Goal: Task Accomplishment & Management: Complete application form

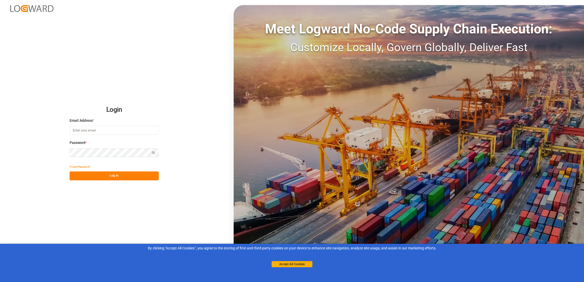
click at [114, 132] on input at bounding box center [114, 130] width 89 height 9
type input "[PERSON_NAME][EMAIL_ADDRESS][DOMAIN_NAME]"
click at [120, 178] on button "Log In" at bounding box center [114, 176] width 89 height 9
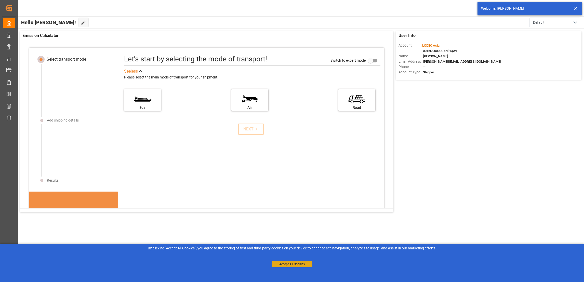
click at [309, 263] on button "Accept All Cookies" at bounding box center [292, 264] width 41 height 6
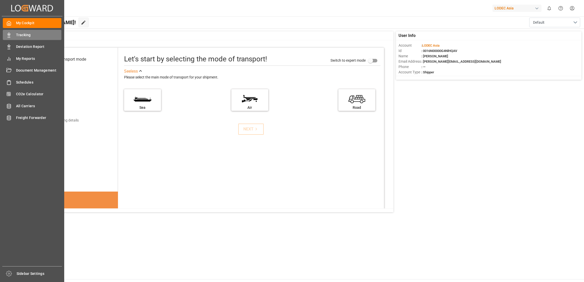
click at [25, 36] on span "Tracking" at bounding box center [39, 34] width 46 height 5
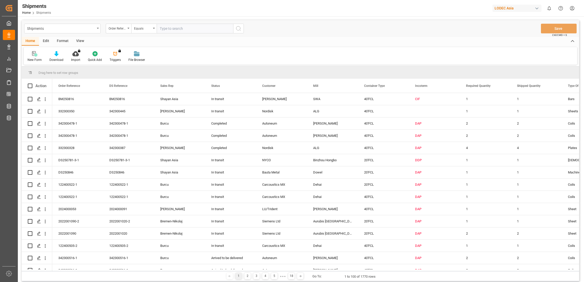
click at [38, 60] on div "New Form" at bounding box center [35, 60] width 14 height 5
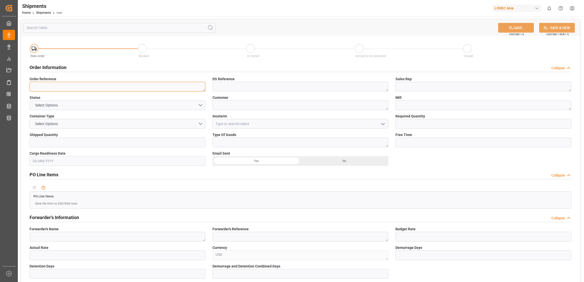
click at [91, 86] on textarea at bounding box center [118, 87] width 176 height 10
click at [66, 85] on textarea at bounding box center [118, 87] width 176 height 10
type textarea "DS250781-3-2"
click at [73, 105] on button "Select Options" at bounding box center [118, 105] width 176 height 10
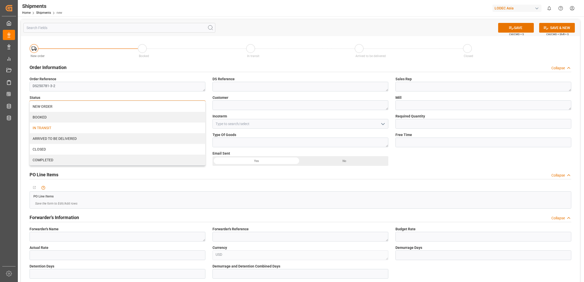
click at [64, 126] on div "IN TRANSIT" at bounding box center [117, 128] width 175 height 11
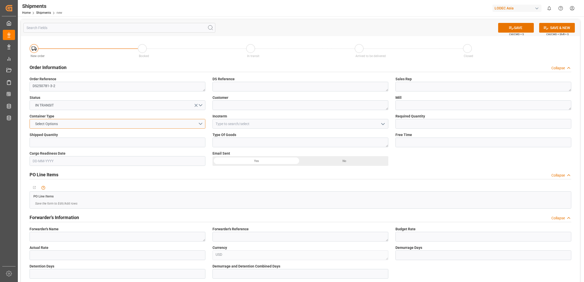
click at [66, 123] on button "Select Options" at bounding box center [118, 124] width 176 height 10
click at [55, 158] on div "20'FCL" at bounding box center [117, 157] width 175 height 11
click at [56, 145] on input "text" at bounding box center [118, 143] width 176 height 10
type input "1"
click at [223, 85] on textarea at bounding box center [301, 87] width 176 height 10
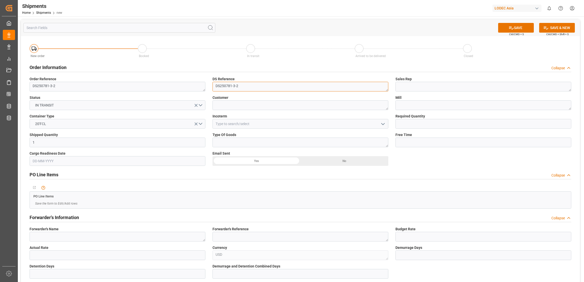
type textarea "DS250781-3-2"
click at [241, 106] on textarea at bounding box center [301, 105] width 176 height 10
type textarea "NYCO"
click at [250, 126] on input at bounding box center [301, 124] width 176 height 10
click at [256, 138] on div "DDP" at bounding box center [300, 134] width 175 height 11
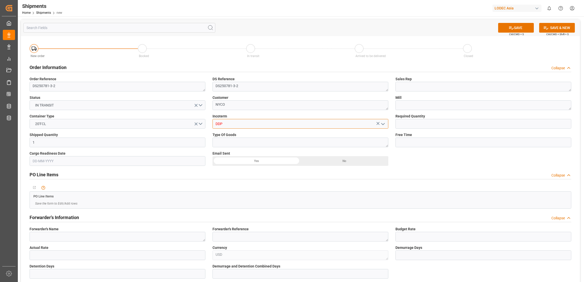
type input "DDP"
click at [260, 141] on textarea at bounding box center [301, 143] width 176 height 10
type textarea "[DEMOGRAPHIC_DATA]"
click at [416, 88] on textarea at bounding box center [484, 87] width 176 height 10
type textarea "Shayan Asia"
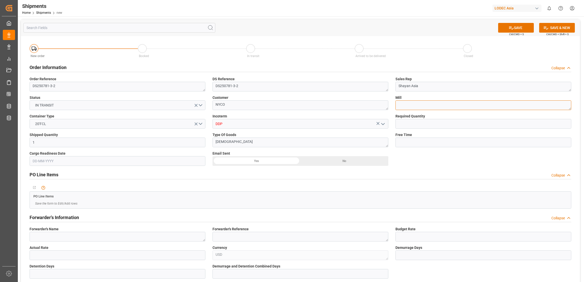
click at [423, 105] on textarea at bounding box center [484, 105] width 176 height 10
type textarea "Binzhou Hongbo"
click at [441, 121] on input "text" at bounding box center [484, 124] width 176 height 10
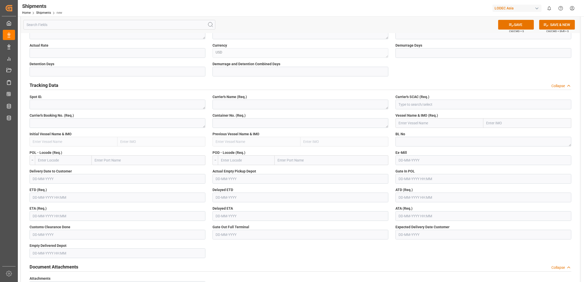
scroll to position [191, 0]
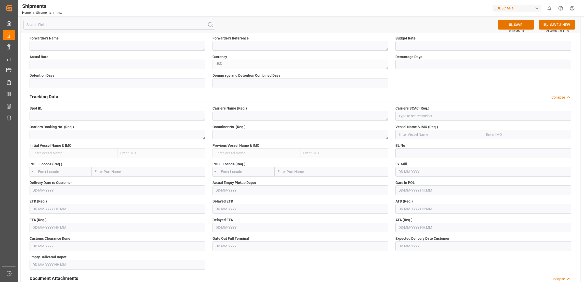
type input "1"
click at [82, 134] on textarea at bounding box center [118, 135] width 176 height 10
type textarea "258156425"
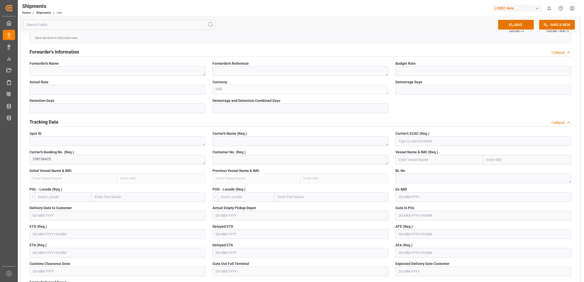
scroll to position [153, 0]
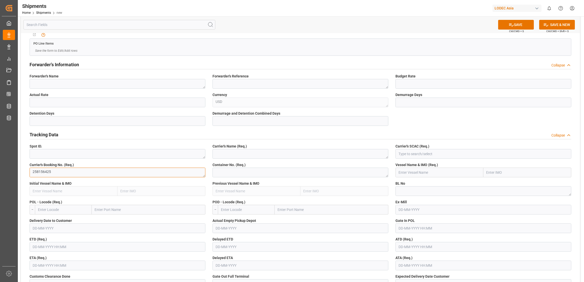
click at [80, 173] on textarea "258156425" at bounding box center [118, 173] width 176 height 10
click at [81, 209] on input "text" at bounding box center [63, 210] width 57 height 10
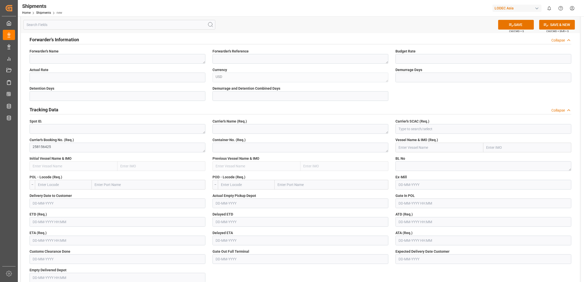
scroll to position [191, 0]
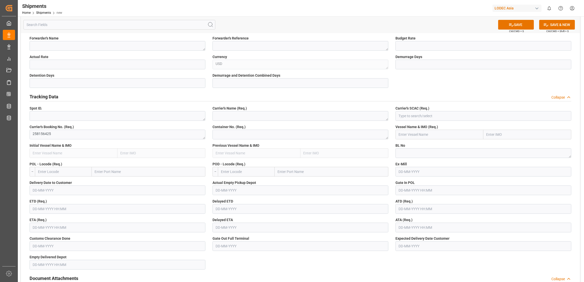
click at [123, 173] on input "text" at bounding box center [149, 172] width 114 height 10
type input "[GEOGRAPHIC_DATA]"
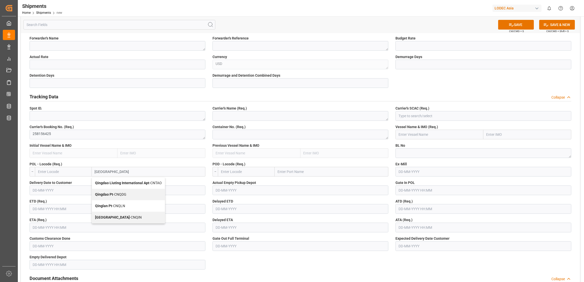
click at [126, 196] on span "Qingdao Pt - CNQDG" at bounding box center [110, 194] width 31 height 4
type input "CNQDG"
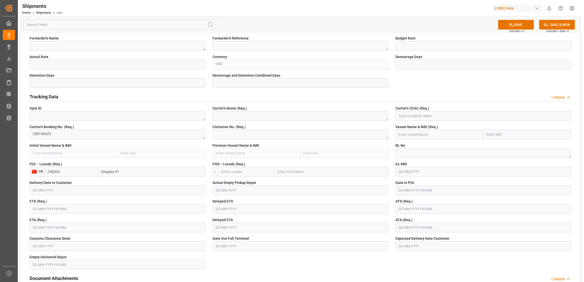
scroll to position [229, 0]
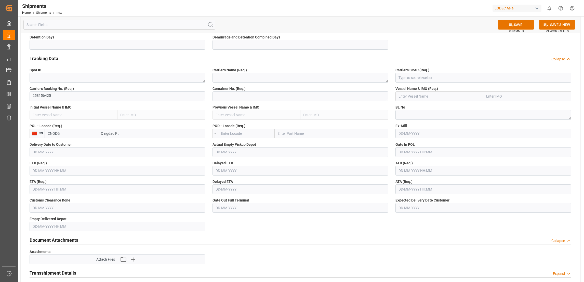
type input "Qingdao Pt"
click at [79, 170] on input "text" at bounding box center [118, 171] width 176 height 10
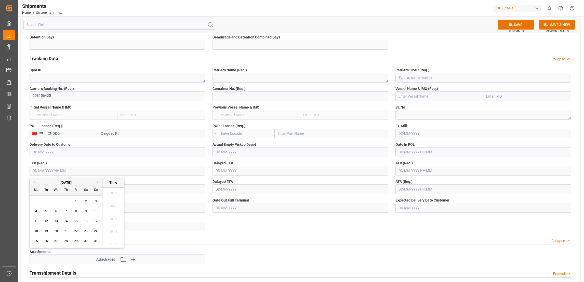
scroll to position [460, 0]
click at [55, 241] on span "27" at bounding box center [55, 241] width 3 height 4
click at [115, 216] on li "17:00" at bounding box center [113, 218] width 22 height 13
type input "[DATE] 17:00"
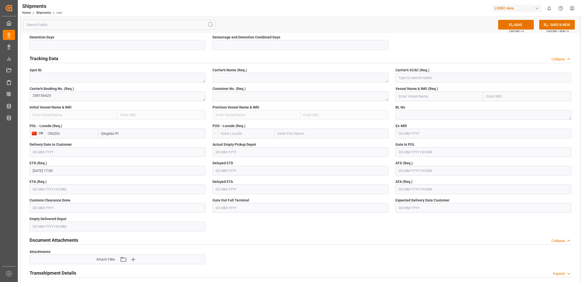
click at [83, 191] on input "text" at bounding box center [118, 190] width 176 height 10
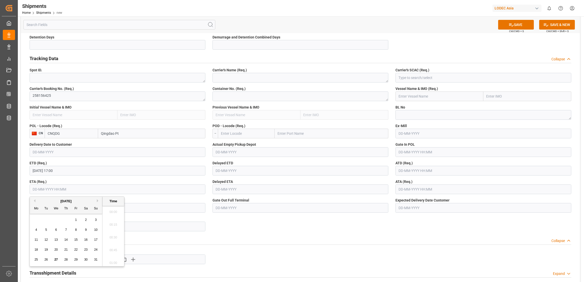
scroll to position [460, 0]
click at [97, 200] on button "Next Month" at bounding box center [98, 200] width 3 height 3
click at [34, 228] on div "6" at bounding box center [36, 230] width 6 height 6
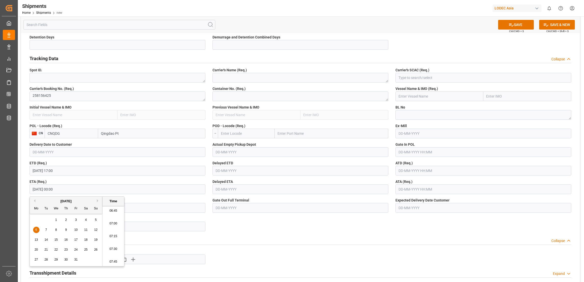
click at [112, 225] on li "07:00" at bounding box center [113, 223] width 22 height 13
type input "[DATE] 07:00"
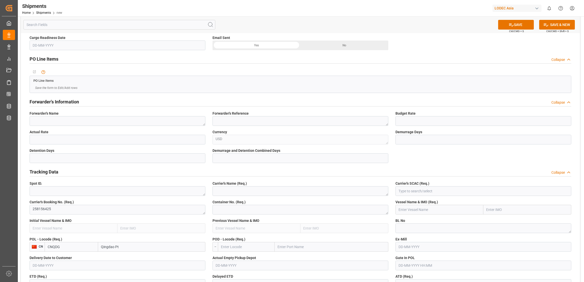
scroll to position [114, 0]
click at [249, 195] on textarea at bounding box center [301, 193] width 176 height 10
type textarea "MAERSK"
click at [261, 211] on textarea at bounding box center [301, 211] width 176 height 10
paste textarea "MRKU8301025"
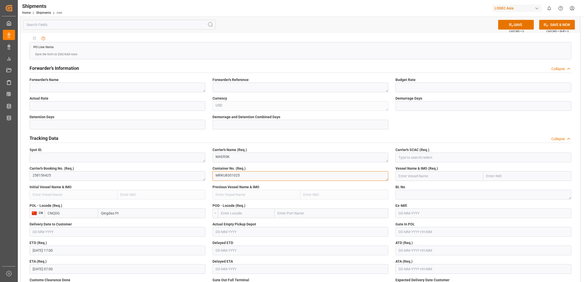
scroll to position [191, 0]
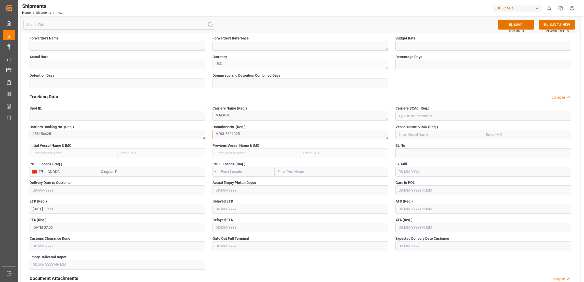
type textarea "MRKU8301025"
click at [311, 172] on input "text" at bounding box center [332, 172] width 114 height 10
type input "[GEOGRAPHIC_DATA]"
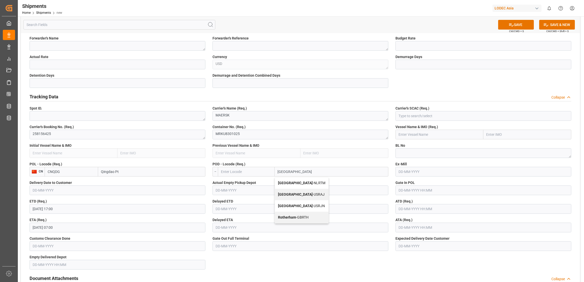
click at [311, 181] on div "[GEOGRAPHIC_DATA] - NLRTM" at bounding box center [302, 182] width 54 height 11
type input "NLRTM"
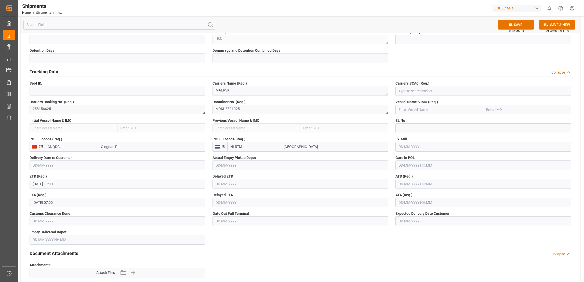
scroll to position [229, 0]
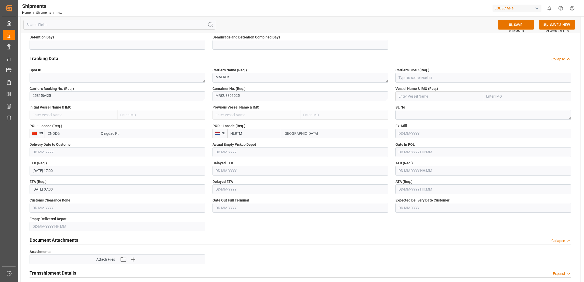
type input "[GEOGRAPHIC_DATA]"
click at [435, 78] on input at bounding box center [484, 78] width 176 height 10
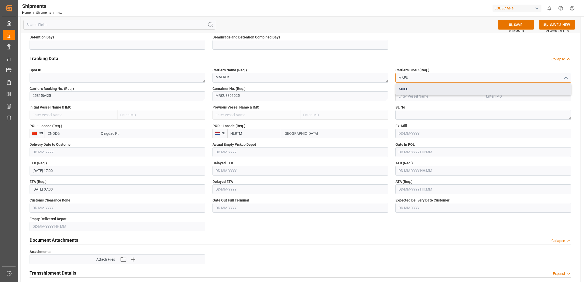
click at [430, 86] on div "MAEU" at bounding box center [483, 88] width 175 height 11
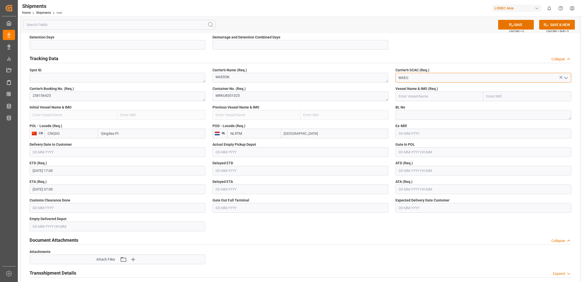
type input "MAEU"
click at [432, 115] on textarea at bounding box center [484, 115] width 176 height 10
type textarea "258156425"
click at [435, 149] on input "text" at bounding box center [484, 152] width 176 height 10
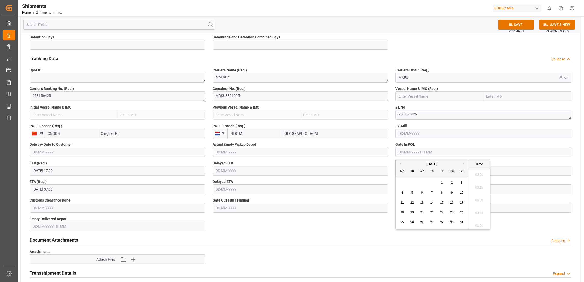
scroll to position [460, 0]
click at [402, 224] on span "25" at bounding box center [401, 223] width 3 height 4
click at [479, 209] on li "14:15" at bounding box center [480, 212] width 22 height 13
type input "[DATE] 14:15"
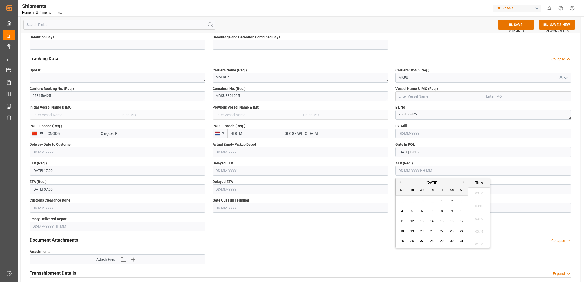
click at [418, 170] on input "text" at bounding box center [484, 171] width 176 height 10
click at [421, 240] on span "27" at bounding box center [421, 241] width 3 height 4
click at [478, 218] on li "17:00" at bounding box center [480, 218] width 22 height 13
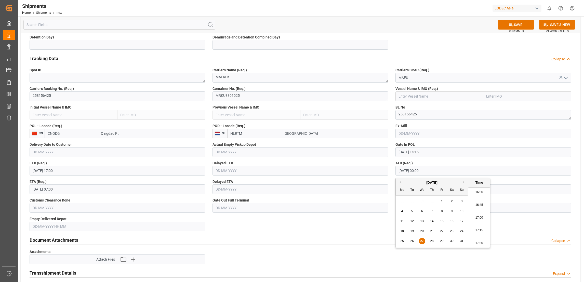
type input "[DATE] 17:00"
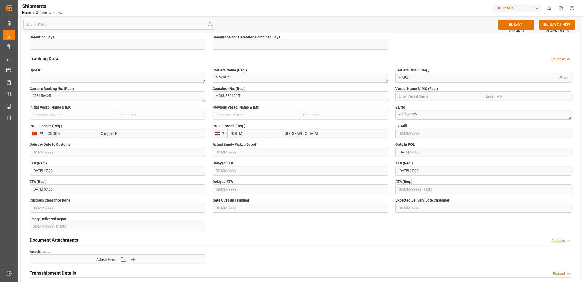
scroll to position [306, 0]
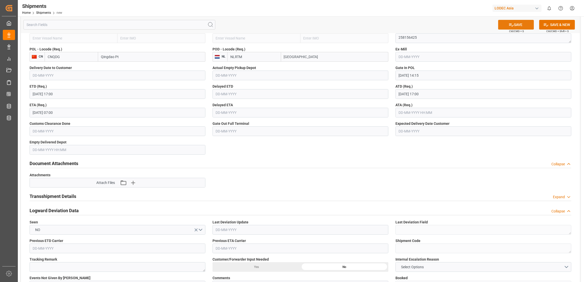
click at [520, 26] on button "SAVE" at bounding box center [516, 25] width 36 height 10
type textarea "390822332129"
type textarea "1"
type textarea "[DATE] 17:00:00"
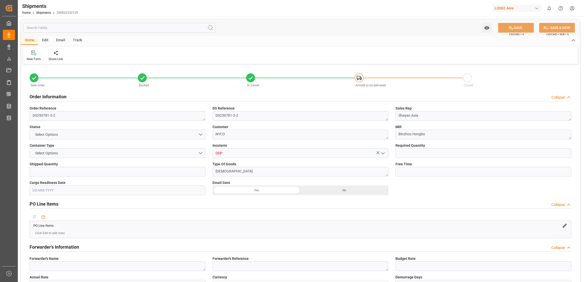
type input "1"
type input "CNQDG"
type input "NLRTM"
type input "[DATE] 14:15"
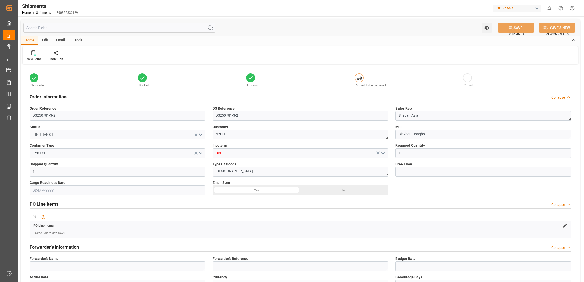
type input "[DATE] 17:00"
type input "[DATE] 07:00"
click at [77, 41] on div "Track" at bounding box center [77, 40] width 17 height 9
click at [33, 59] on div "Tracking" at bounding box center [33, 59] width 12 height 5
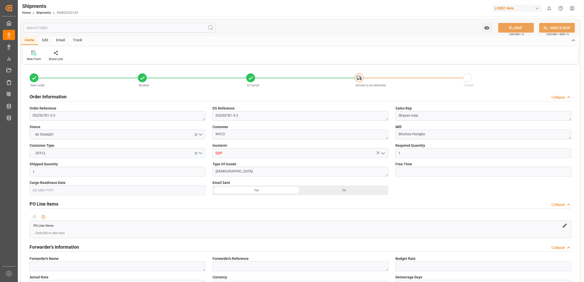
type input "1"
type input "CNQDG"
type input "NLRTM"
type input "[DATE] 14:15"
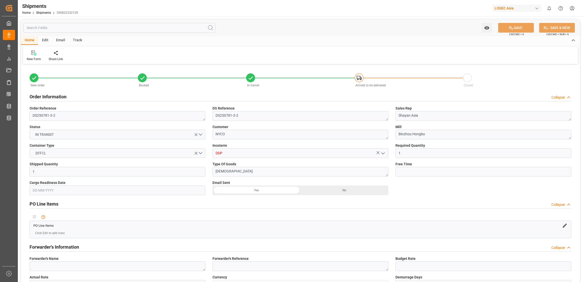
type input "[DATE] 17:00"
type input "[DATE] 07:00"
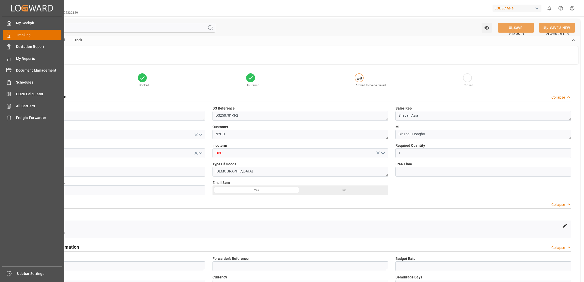
click at [17, 32] on span "Tracking" at bounding box center [39, 34] width 46 height 5
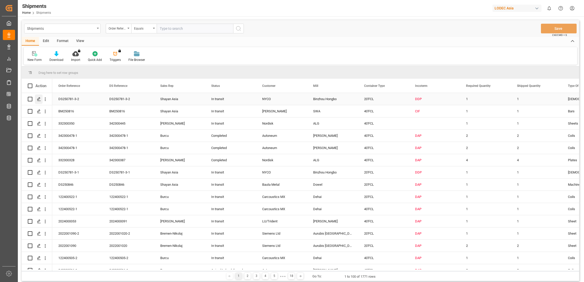
click at [39, 98] on icon "Press SPACE to select this row." at bounding box center [39, 99] width 4 height 4
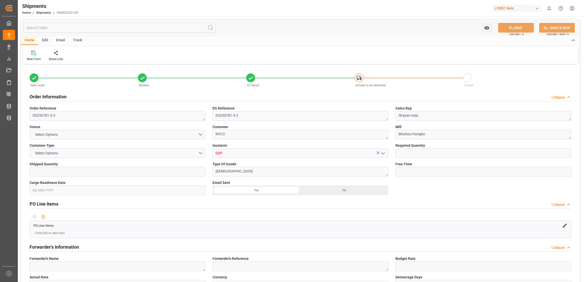
type input "1"
type input "CNQDG"
type input "NLRTM"
type input "[DATE] 14:15"
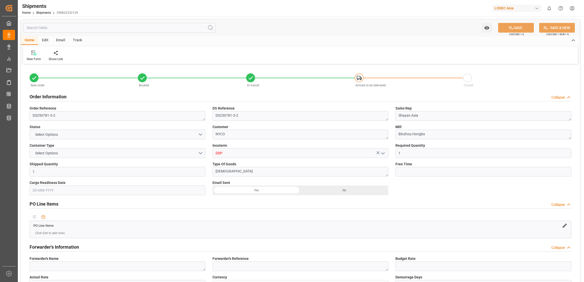
type input "[DATE] 17:00"
type input "[DATE] 07:00"
click at [77, 40] on div "Track" at bounding box center [77, 40] width 17 height 9
click at [35, 59] on div "Tracking" at bounding box center [33, 59] width 12 height 5
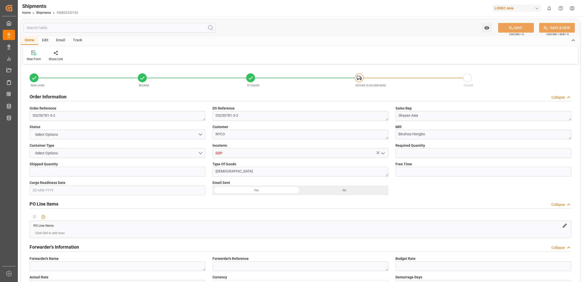
type input "1"
type input "CNQDG"
type input "NLRTM"
type input "[DATE] 14:15"
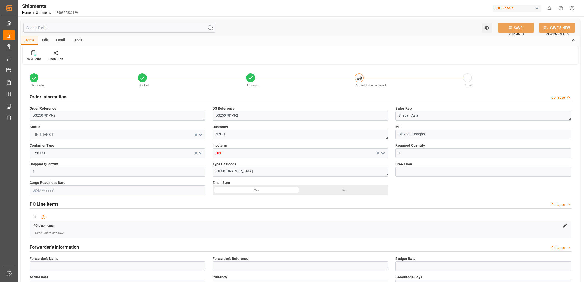
type input "[DATE] 17:00"
type input "[DATE] 07:00"
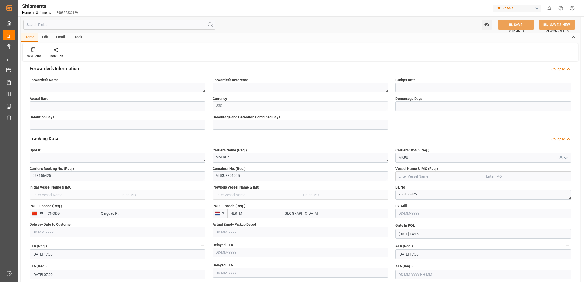
scroll to position [191, 0]
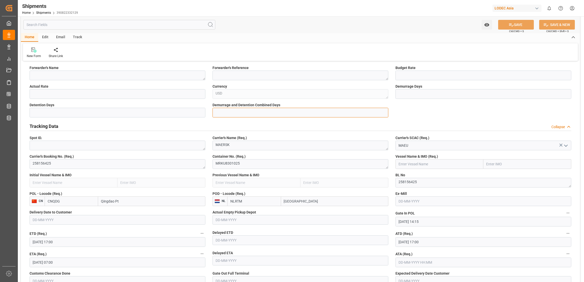
click at [245, 111] on input "text" at bounding box center [301, 113] width 176 height 10
click at [444, 165] on input "text" at bounding box center [440, 164] width 88 height 10
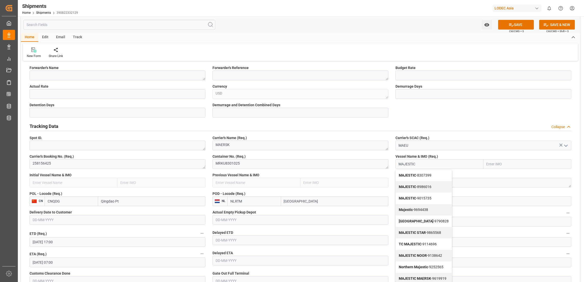
click at [426, 278] on b "MAJESTIC MAERSK" at bounding box center [415, 279] width 32 height 4
type input "MAJESTIC MAERSK"
type input "9619919"
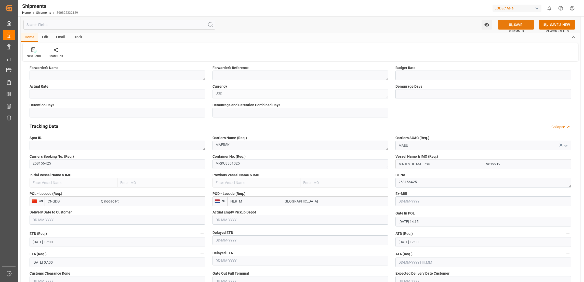
type input "MAJESTIC MAERSK"
click at [522, 24] on button "SAVE" at bounding box center [516, 25] width 36 height 10
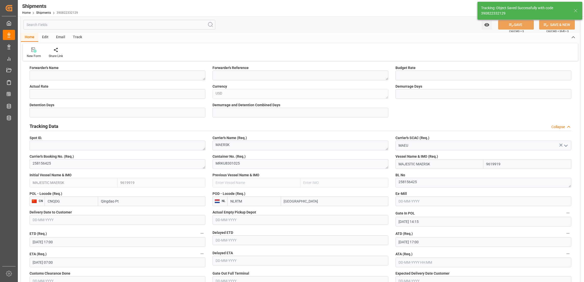
type input "MAJESTIC MAERSK"
type input "9619919"
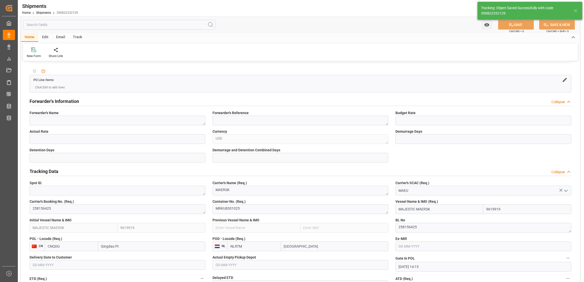
scroll to position [76, 0]
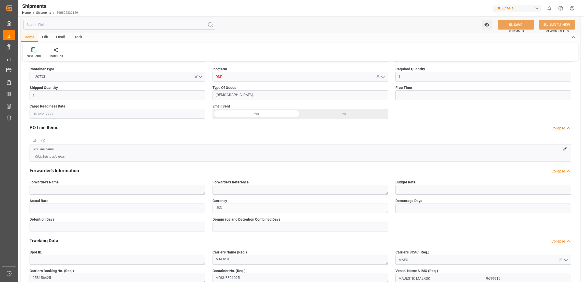
click at [77, 39] on div "Track" at bounding box center [77, 37] width 17 height 9
click at [35, 58] on div "Tracking" at bounding box center [33, 56] width 12 height 5
